Goal: Information Seeking & Learning: Learn about a topic

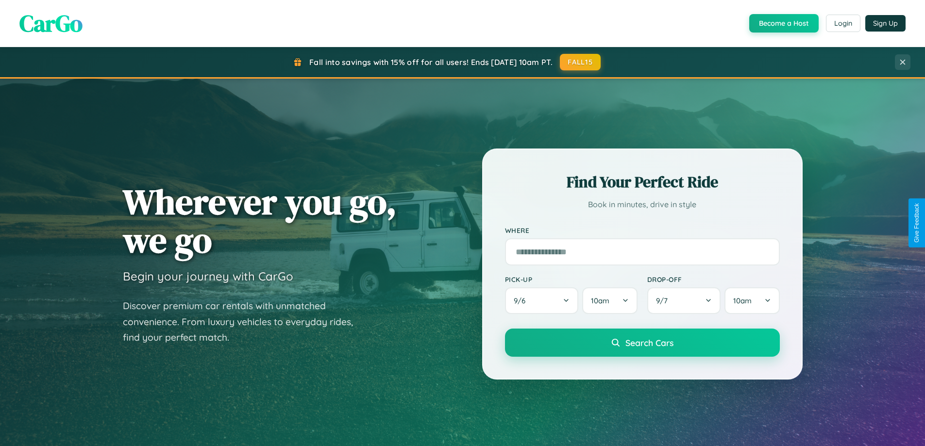
scroll to position [1869, 0]
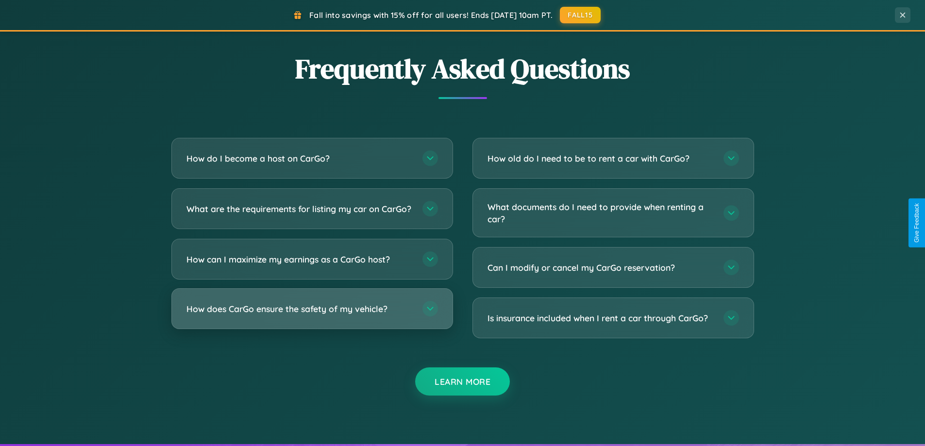
click at [312, 315] on h3 "How does CarGo ensure the safety of my vehicle?" at bounding box center [300, 309] width 226 height 12
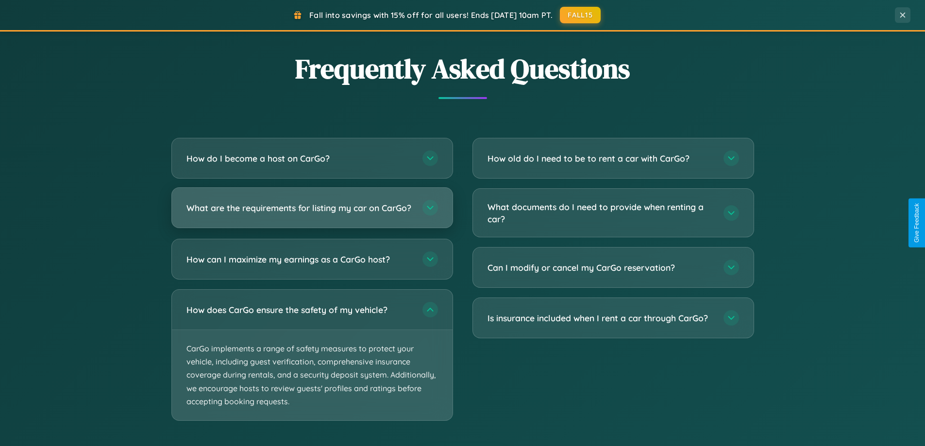
click at [312, 212] on h3 "What are the requirements for listing my car on CarGo?" at bounding box center [300, 208] width 226 height 12
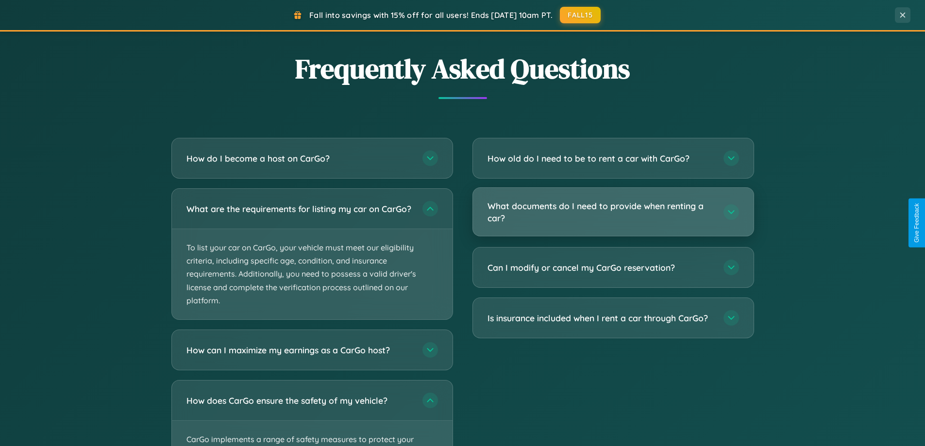
click at [613, 212] on h3 "What documents do I need to provide when renting a car?" at bounding box center [601, 212] width 226 height 24
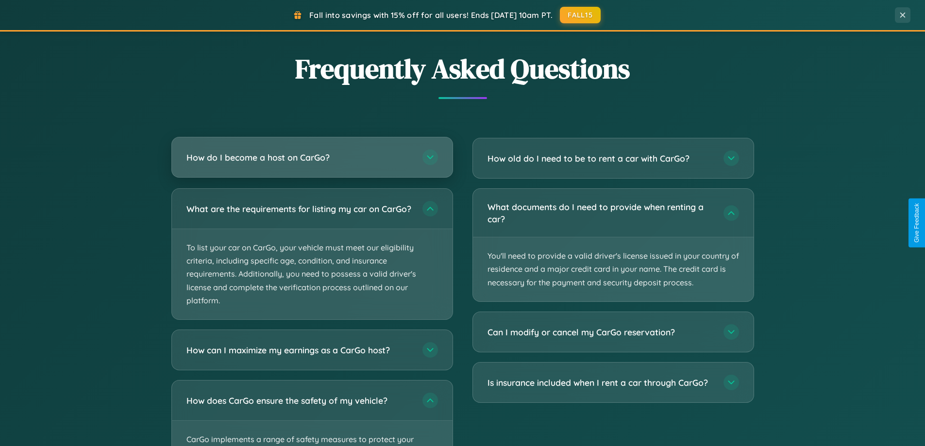
click at [312, 157] on h3 "How do I become a host on CarGo?" at bounding box center [300, 158] width 226 height 12
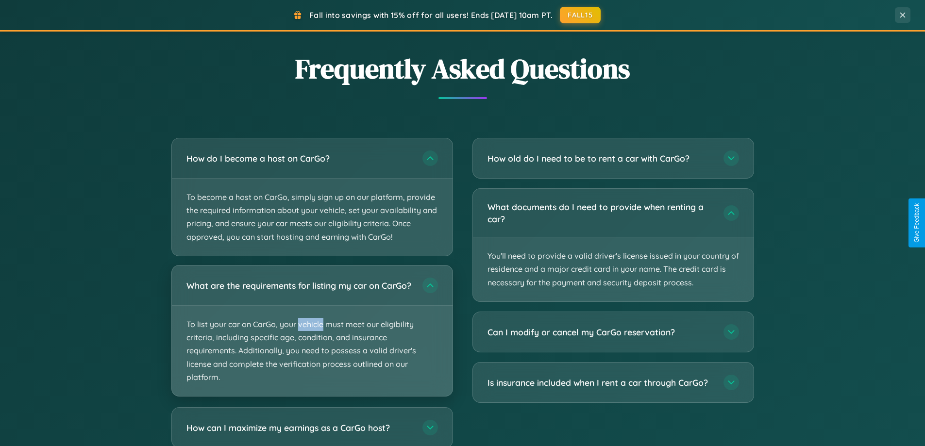
click at [312, 336] on p "To list your car on CarGo, your vehicle must meet our eligibility criteria, inc…" at bounding box center [312, 351] width 281 height 90
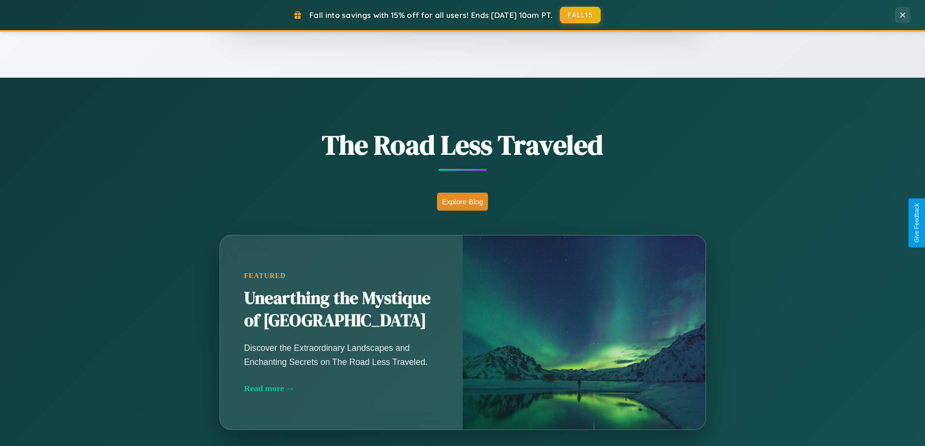
scroll to position [668, 0]
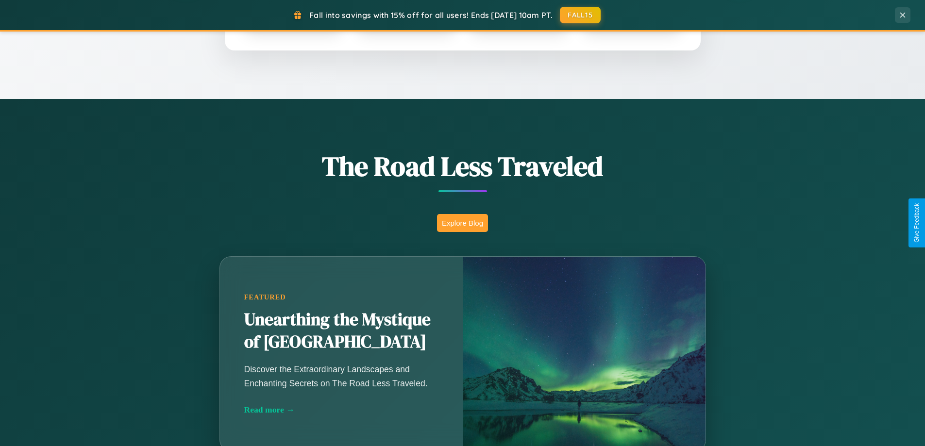
click at [462, 223] on button "Explore Blog" at bounding box center [462, 223] width 51 height 18
